Goal: Task Accomplishment & Management: Use online tool/utility

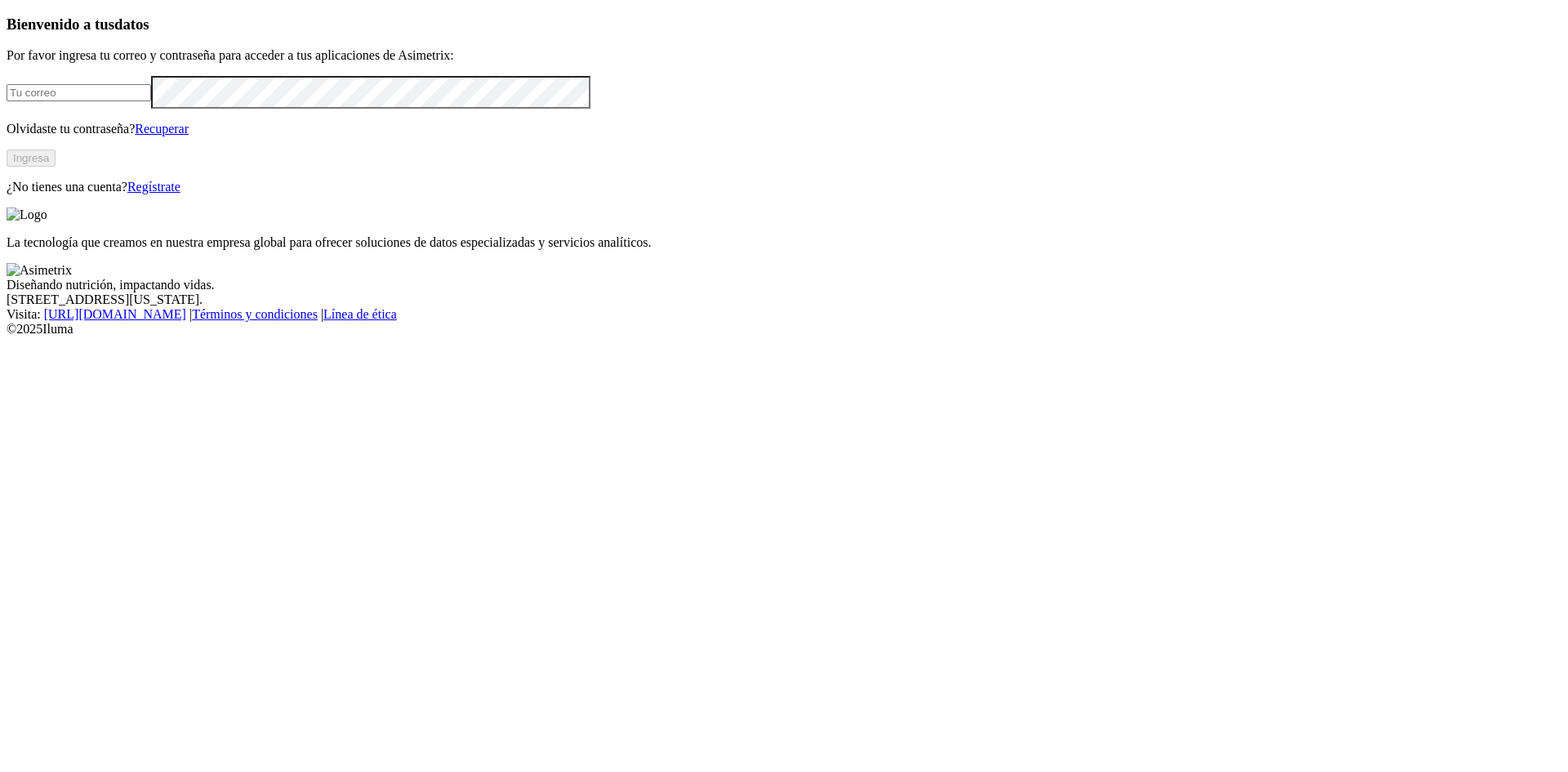
click at [151, 101] on input "email" at bounding box center [78, 93] width 144 height 17
type input "[EMAIL_ADDRESS][DOMAIN_NAME]"
click at [55, 166] on button "Ingresa" at bounding box center [30, 158] width 49 height 17
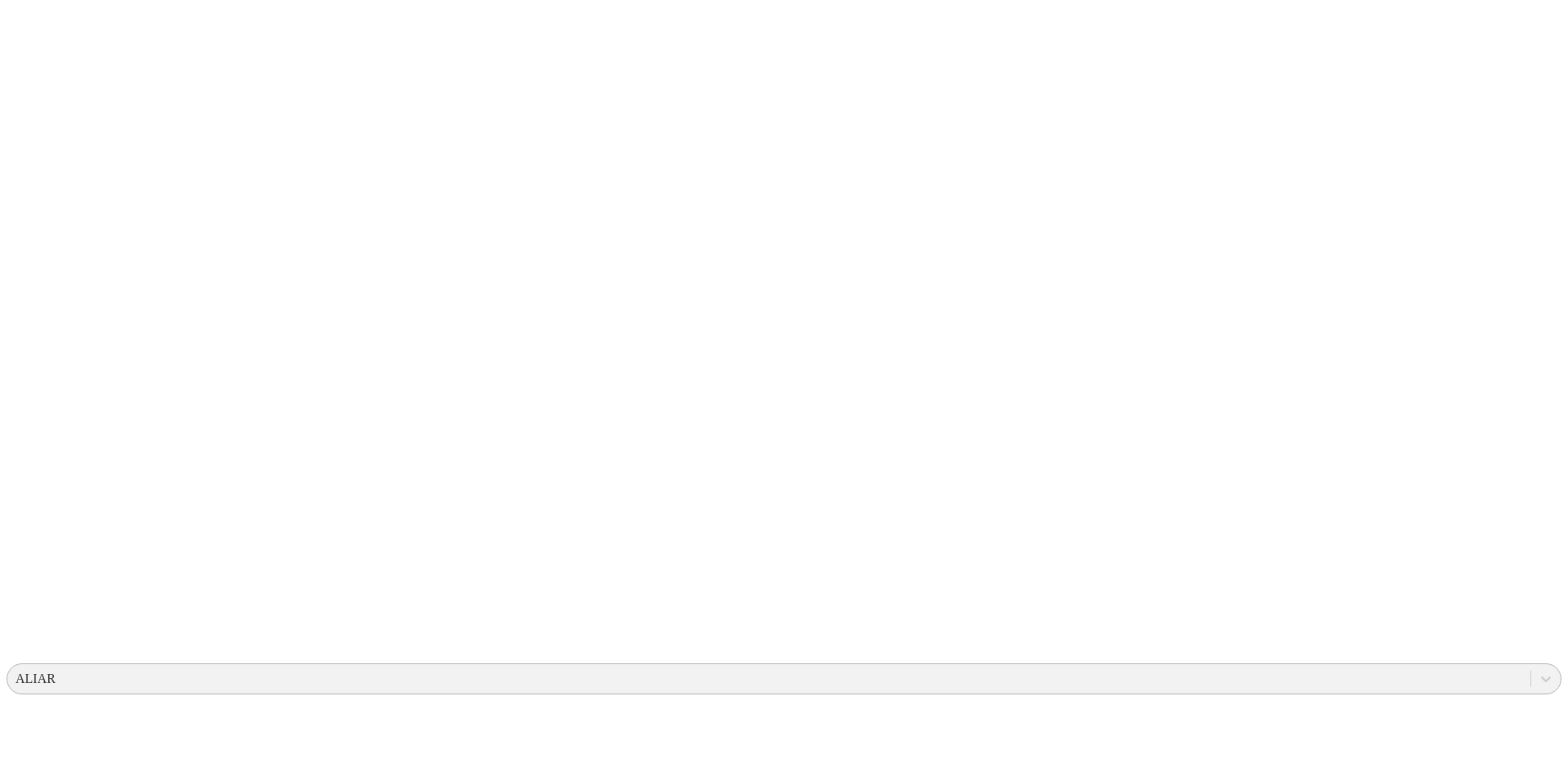
click at [1199, 666] on div "ALIAR" at bounding box center [769, 678] width 1524 height 25
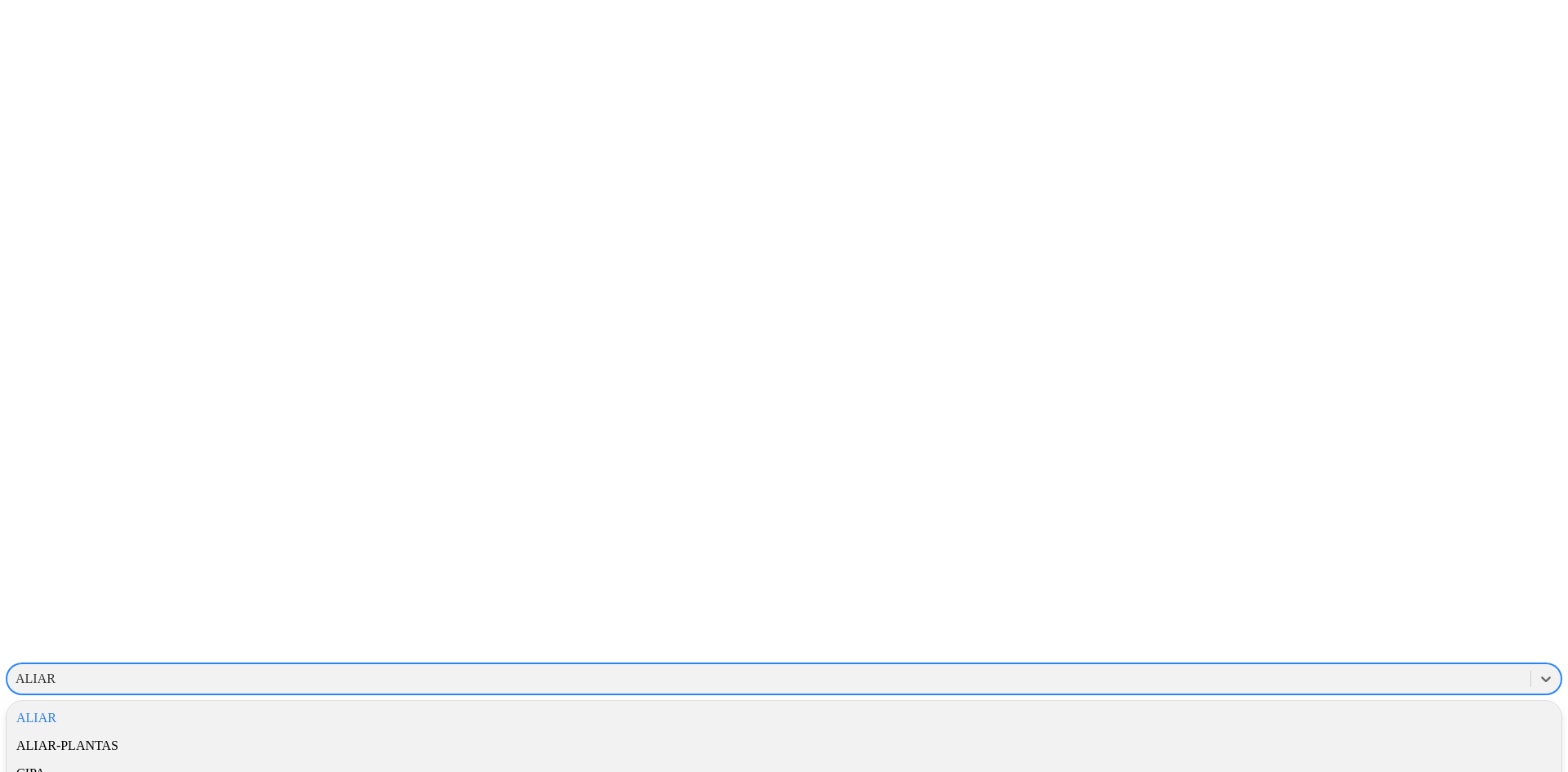
click at [1363, 760] on div "CIPA" at bounding box center [784, 774] width 1555 height 28
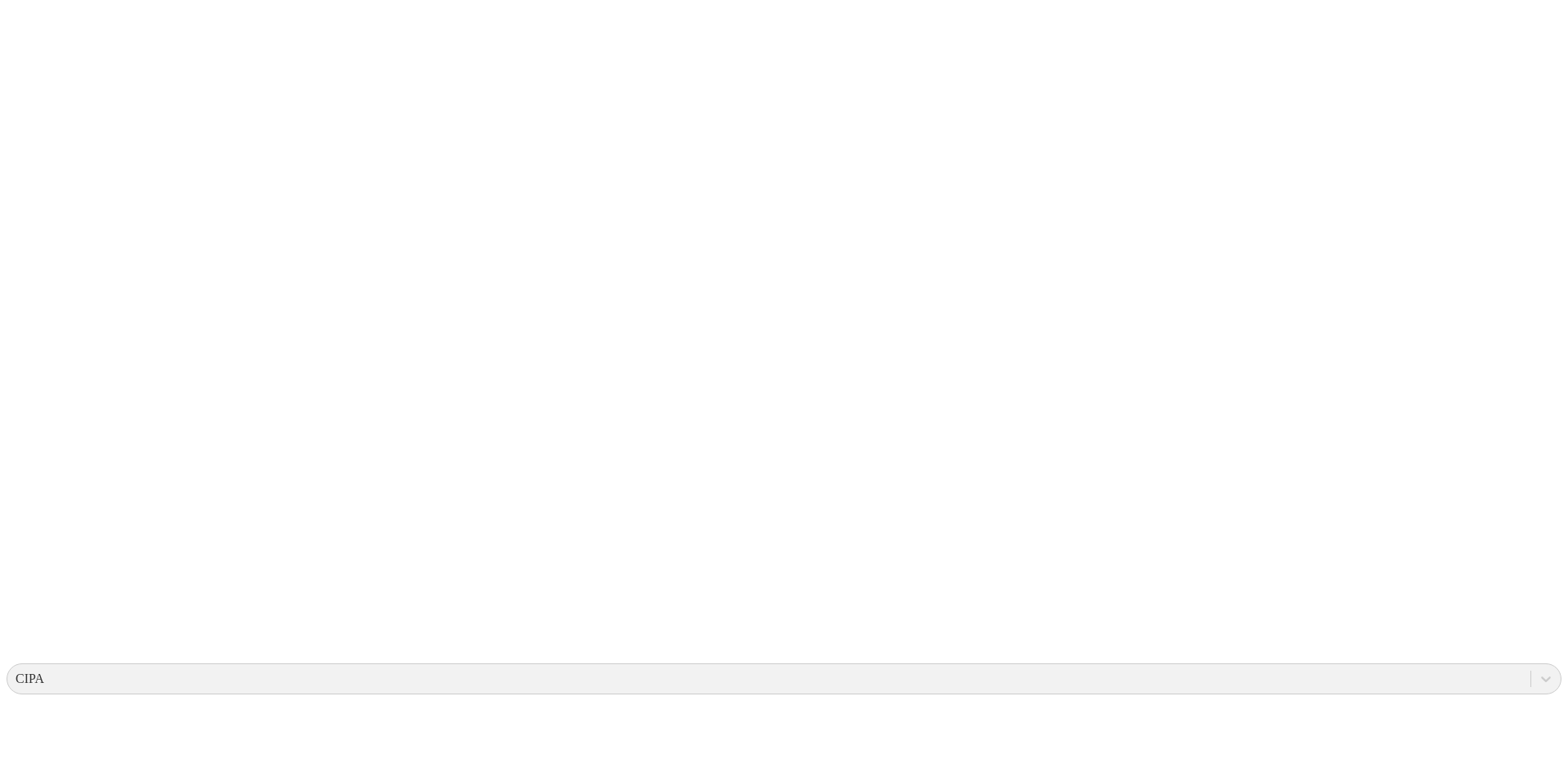
type input "Juan Sebastian Del Rio Layos"
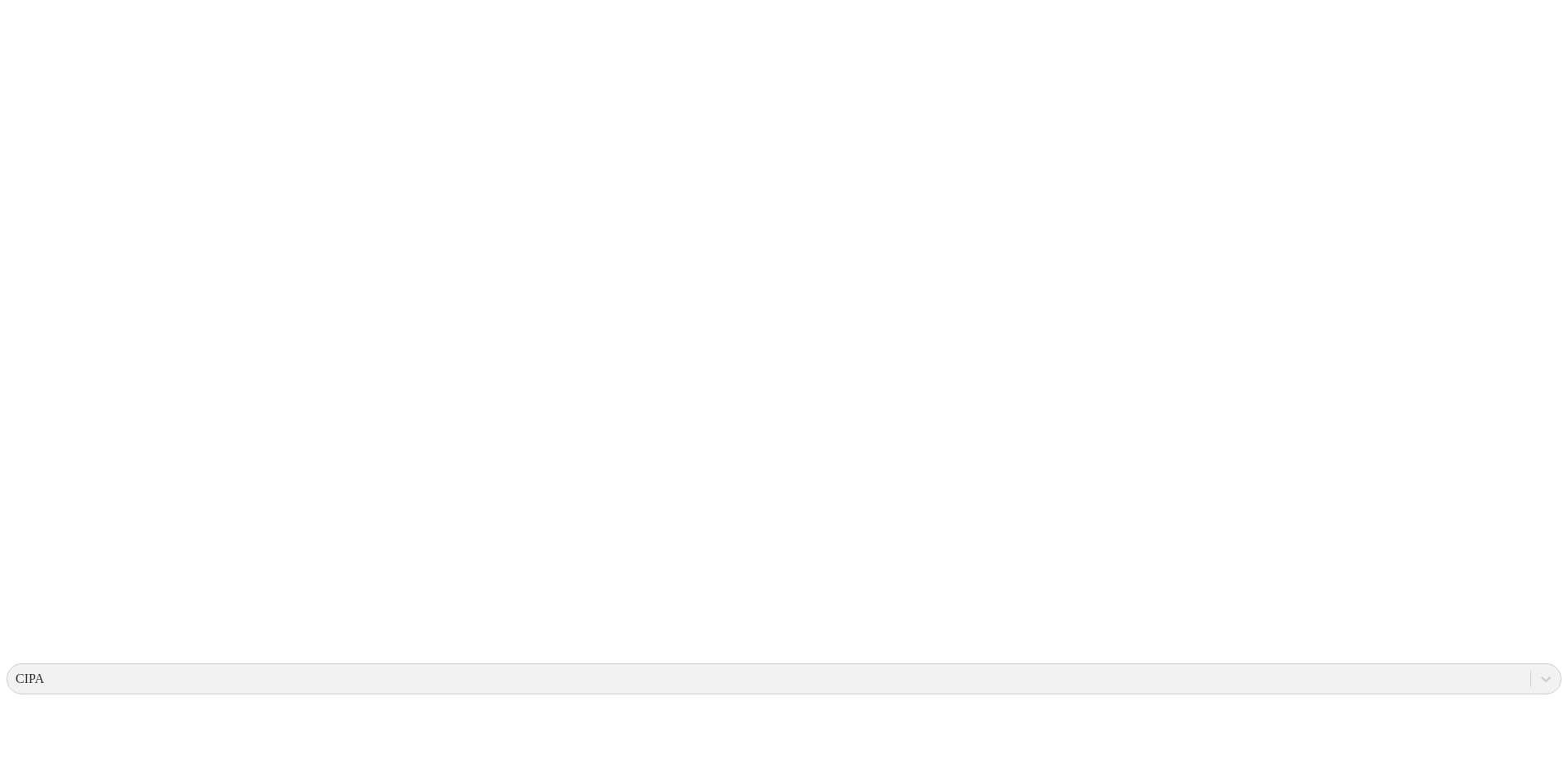
type input "Juan Sebastian Del Rio Layos"
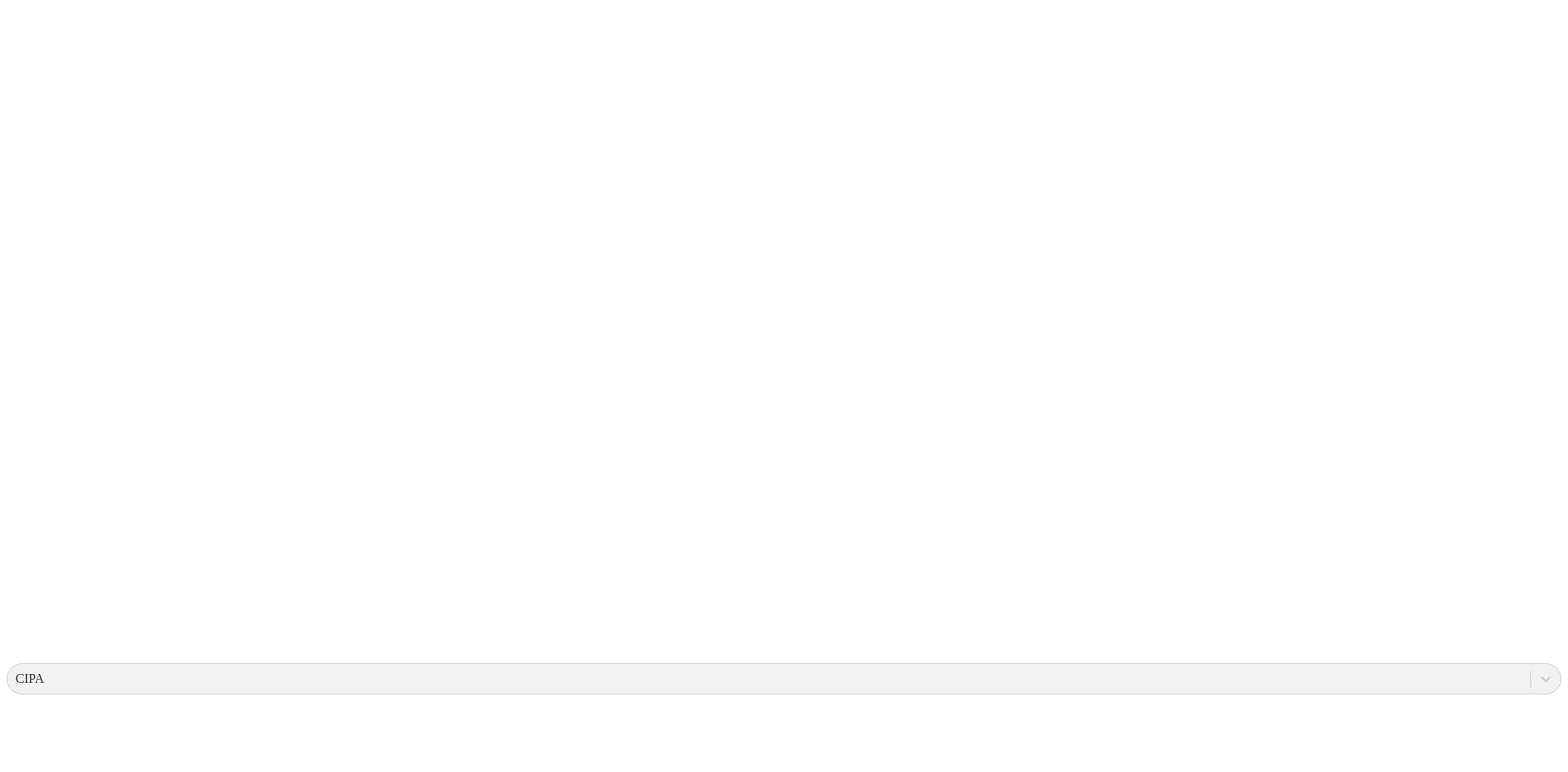
type input "Juan Sebastian Del Rio Layos"
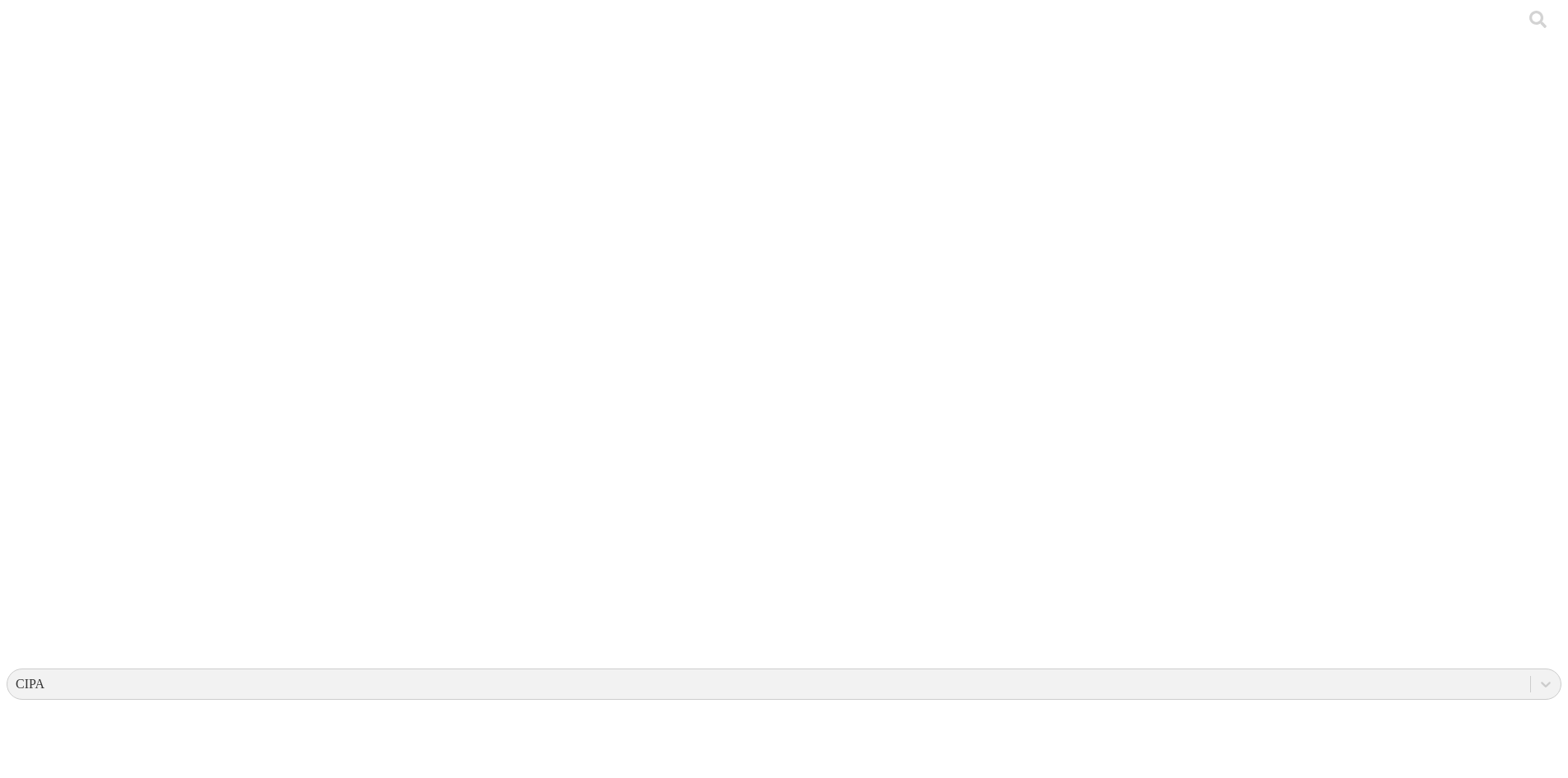
drag, startPoint x: 1153, startPoint y: 203, endPoint x: 1021, endPoint y: 207, distance: 132.1
copy div "Juan Sebastian Del Rio Layos"
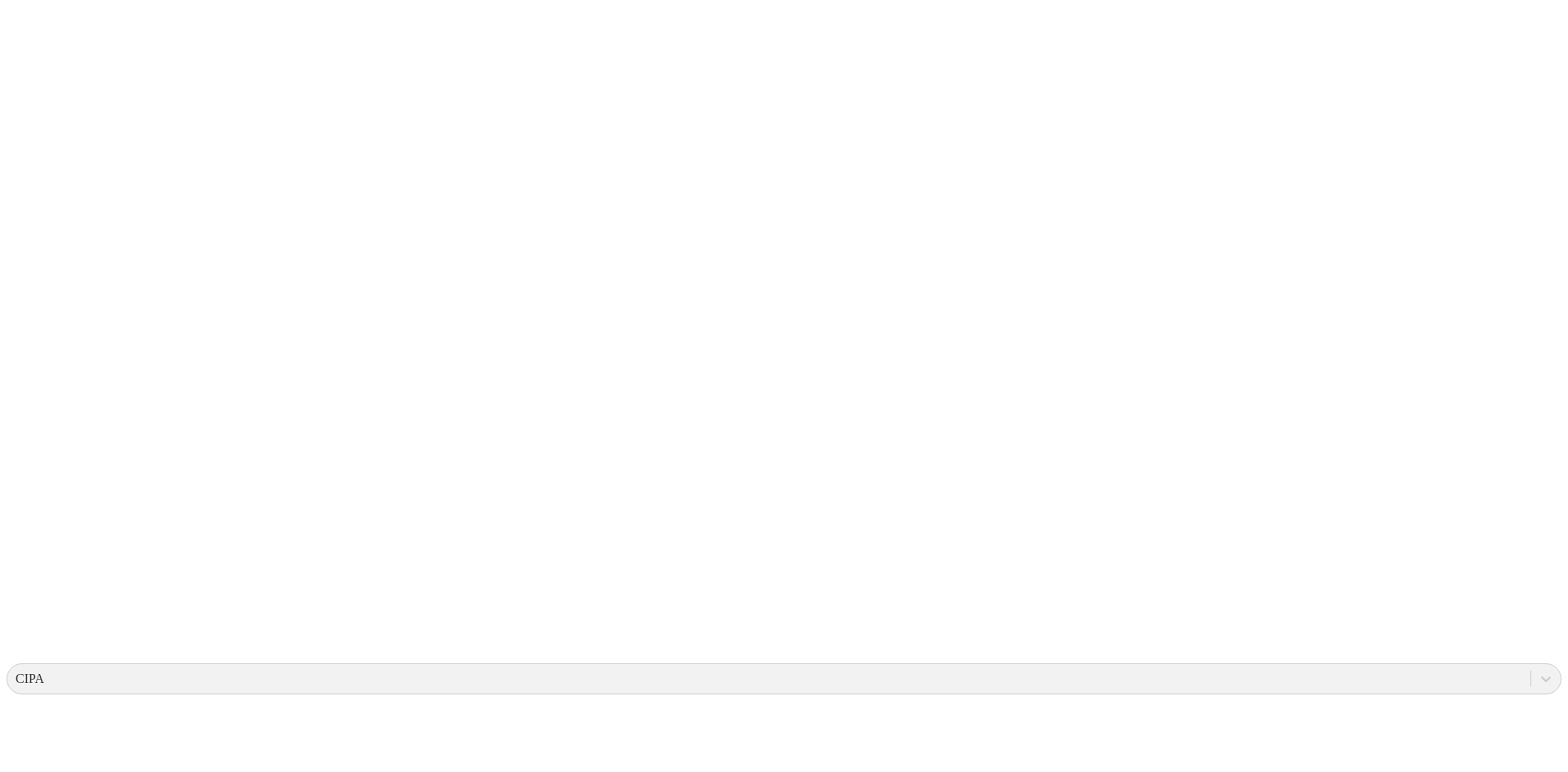
paste input "Juan Sebastian Del Rio Layos"
type input "Juan Sebastian Del Rio Layos"
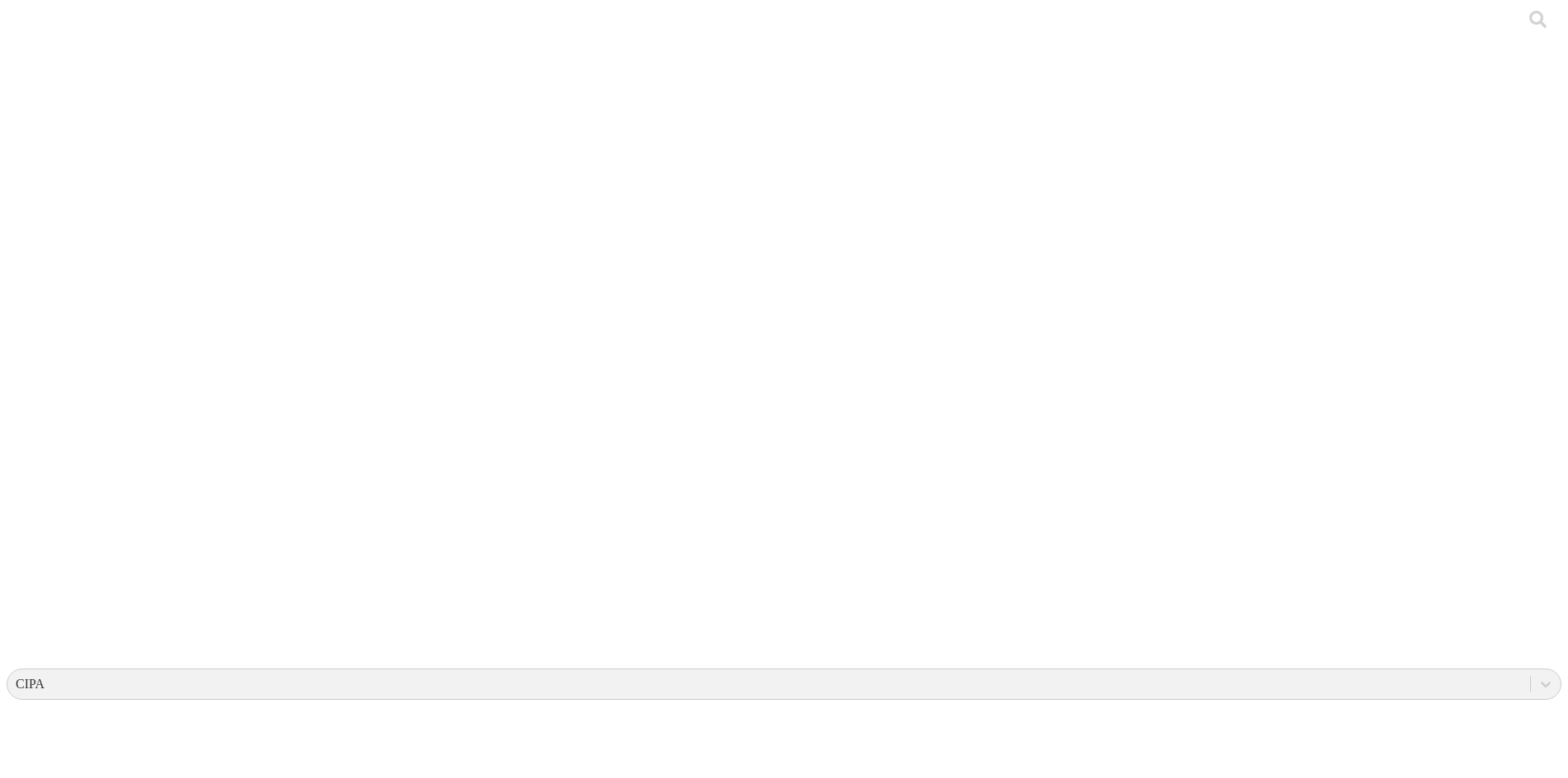
drag, startPoint x: 1155, startPoint y: 205, endPoint x: 1022, endPoint y: 207, distance: 133.0
copy div "Juan Sebastian Del Rio Layos"
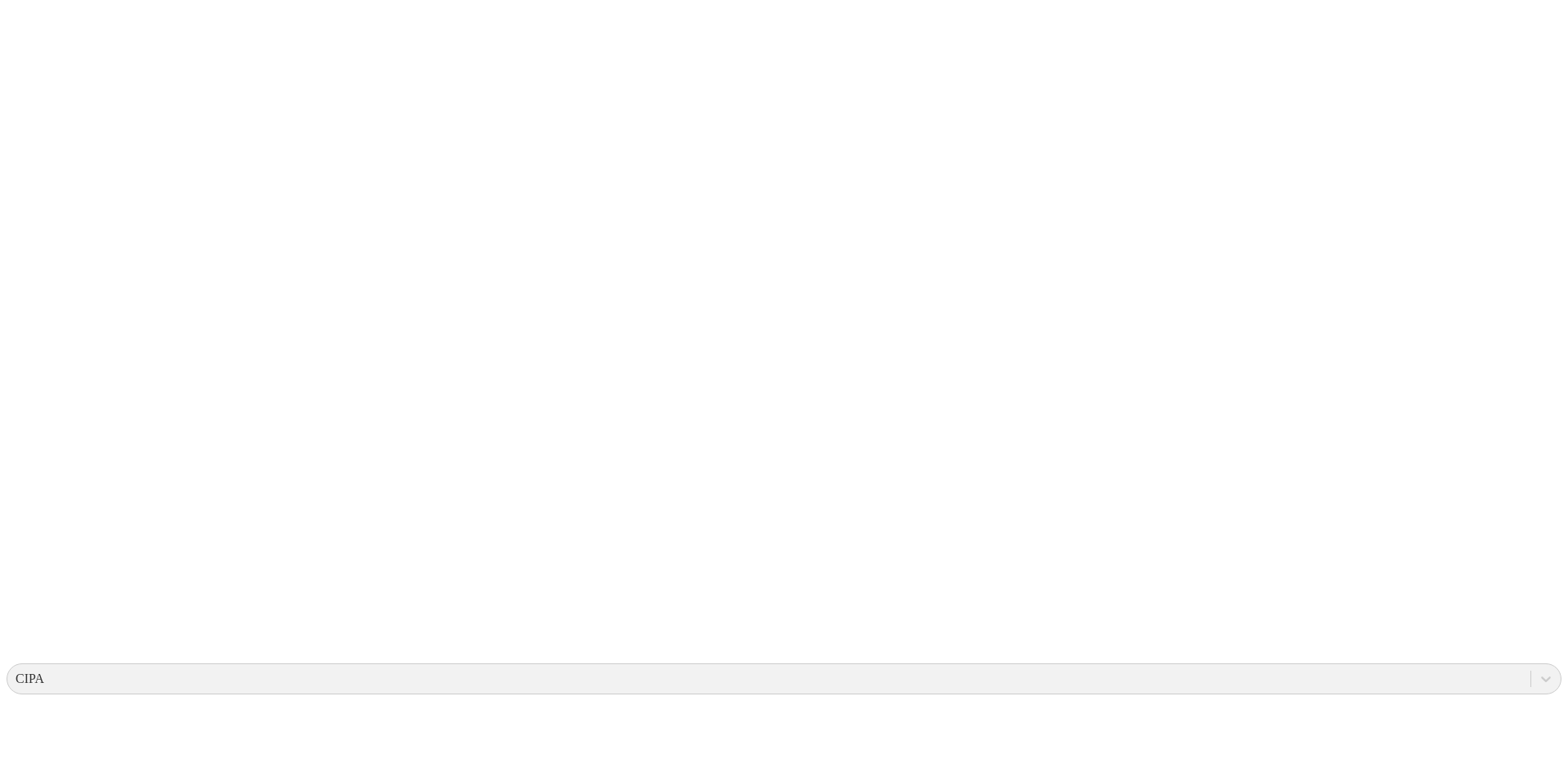
paste input "Juan Sebastian Del Rio Layos"
type input "Juan Sebastian Del Rio Layos"
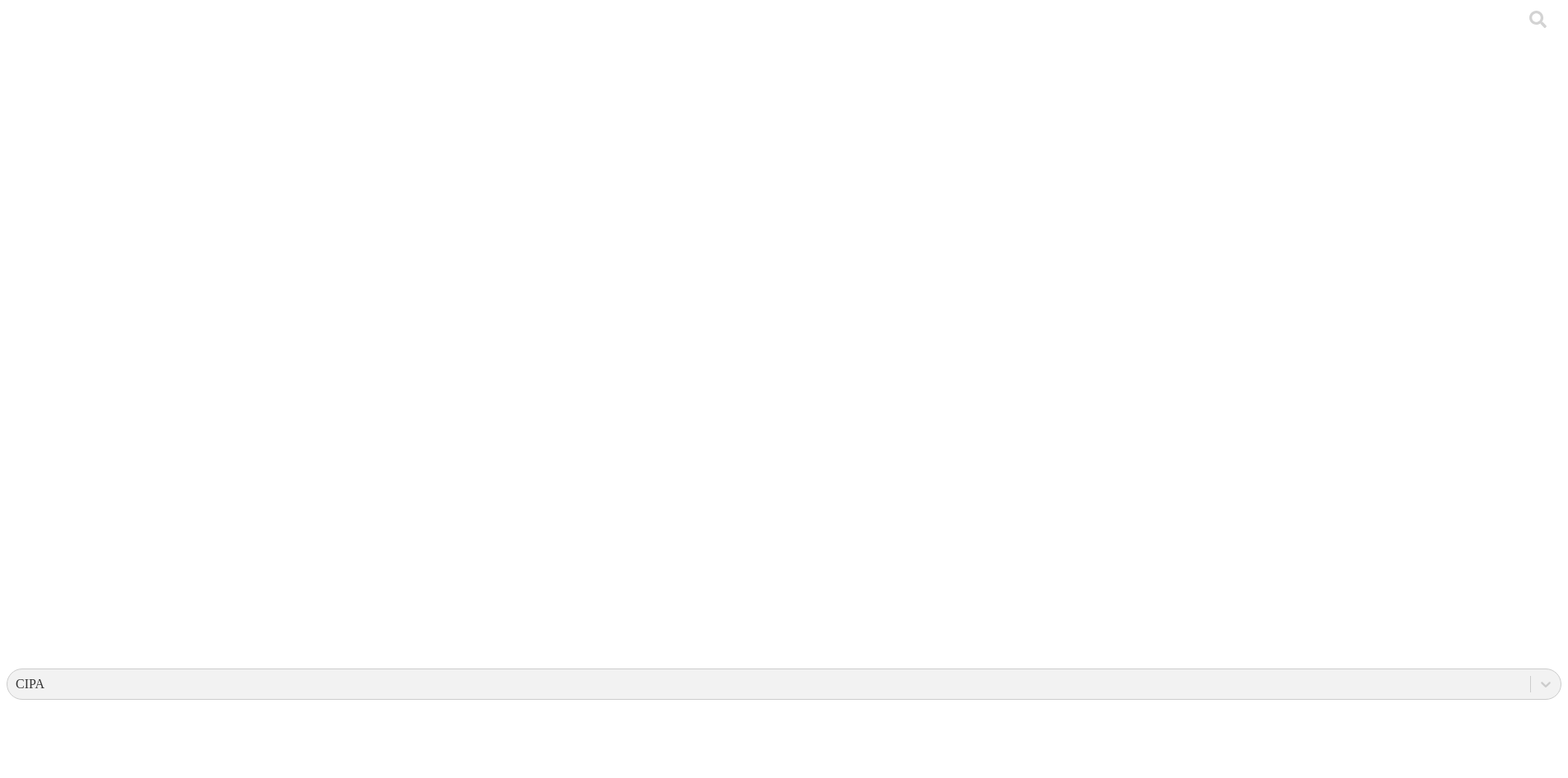
drag, startPoint x: 1150, startPoint y: 205, endPoint x: 1019, endPoint y: 220, distance: 131.9
copy div "Juan Sebastian Del Rio Layos"
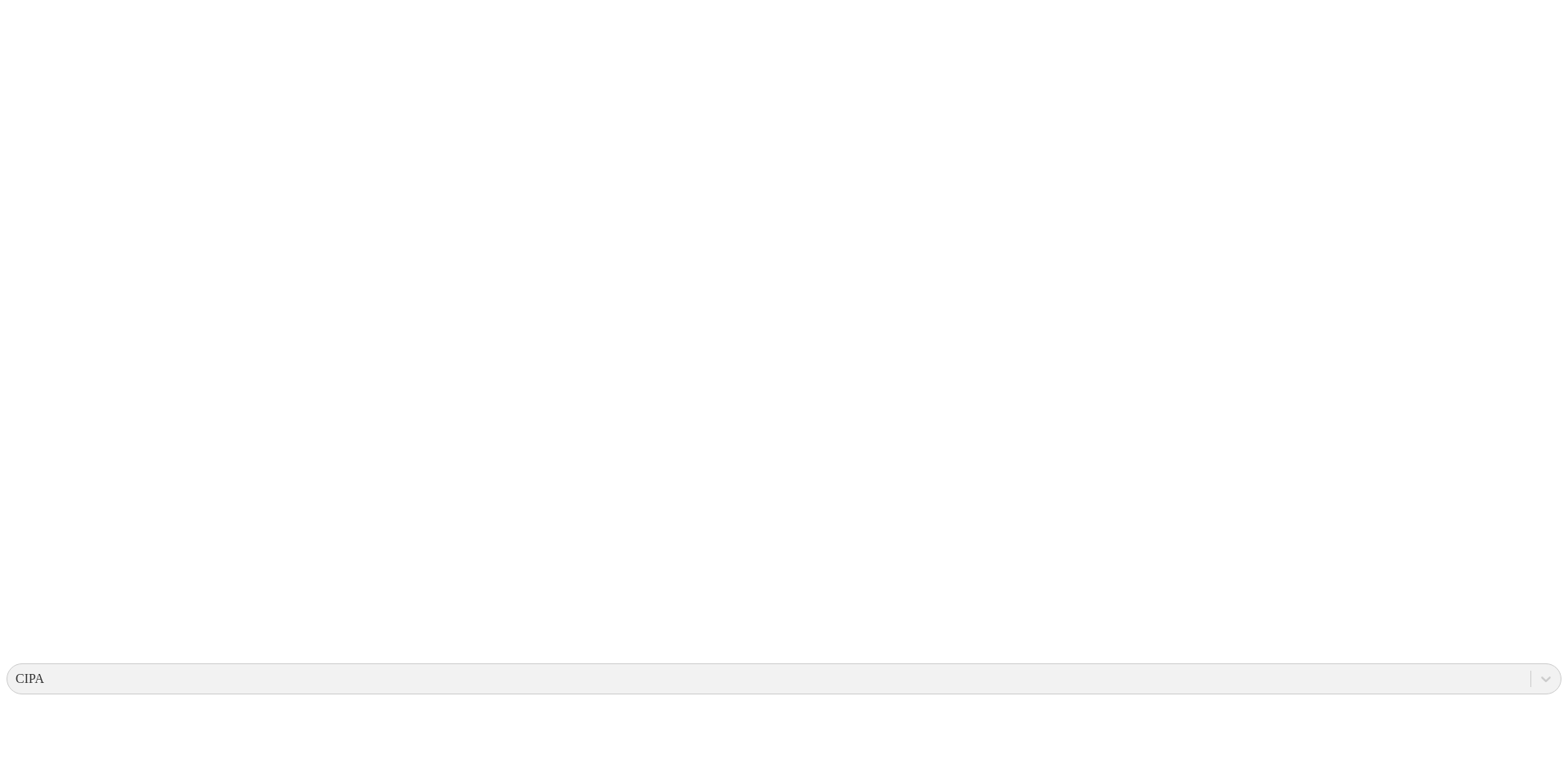
paste input "Juan Sebastian Del Rio Layos"
type input "Juan Sebastian Del Rio Layos"
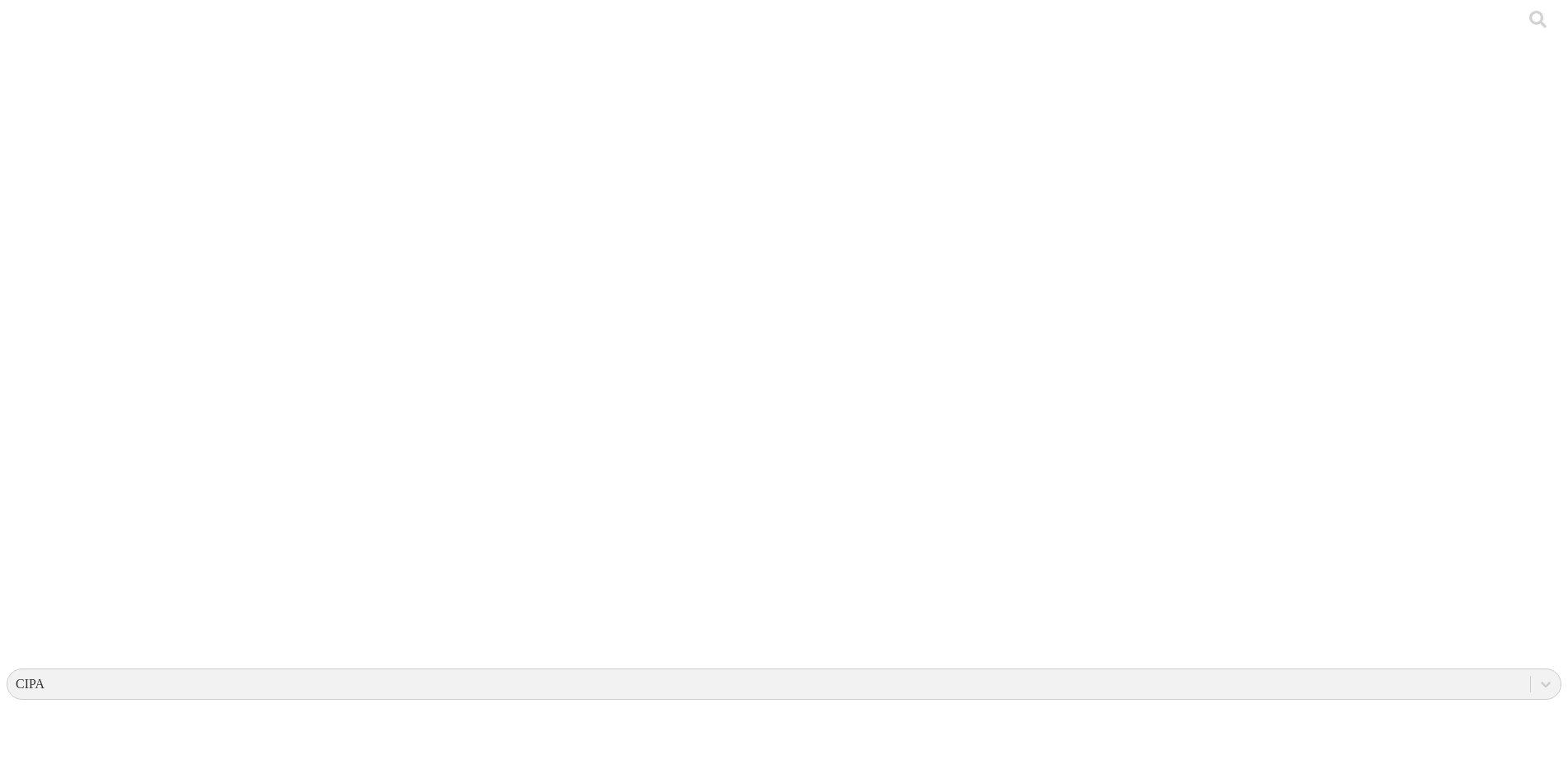
drag, startPoint x: 1210, startPoint y: 85, endPoint x: 1178, endPoint y: 172, distance: 92.7
drag, startPoint x: 1152, startPoint y: 204, endPoint x: 1021, endPoint y: 212, distance: 131.2
copy div "Juan Sebastian Del Rio Layos"
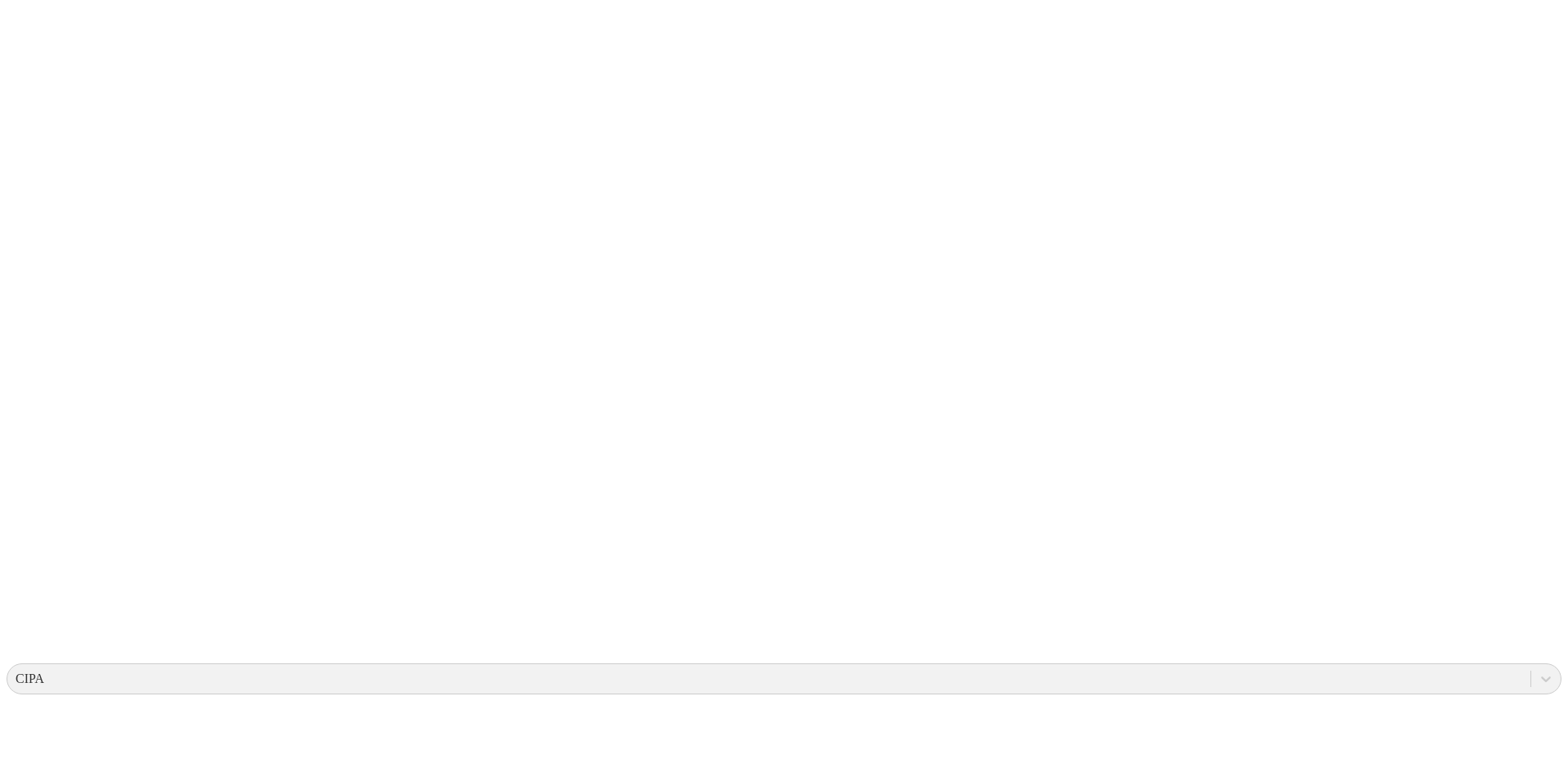
paste input "Juan Sebastian Del Rio Layos"
type input "Juan Sebastian Del Rio Layos"
